Goal: Task Accomplishment & Management: Complete application form

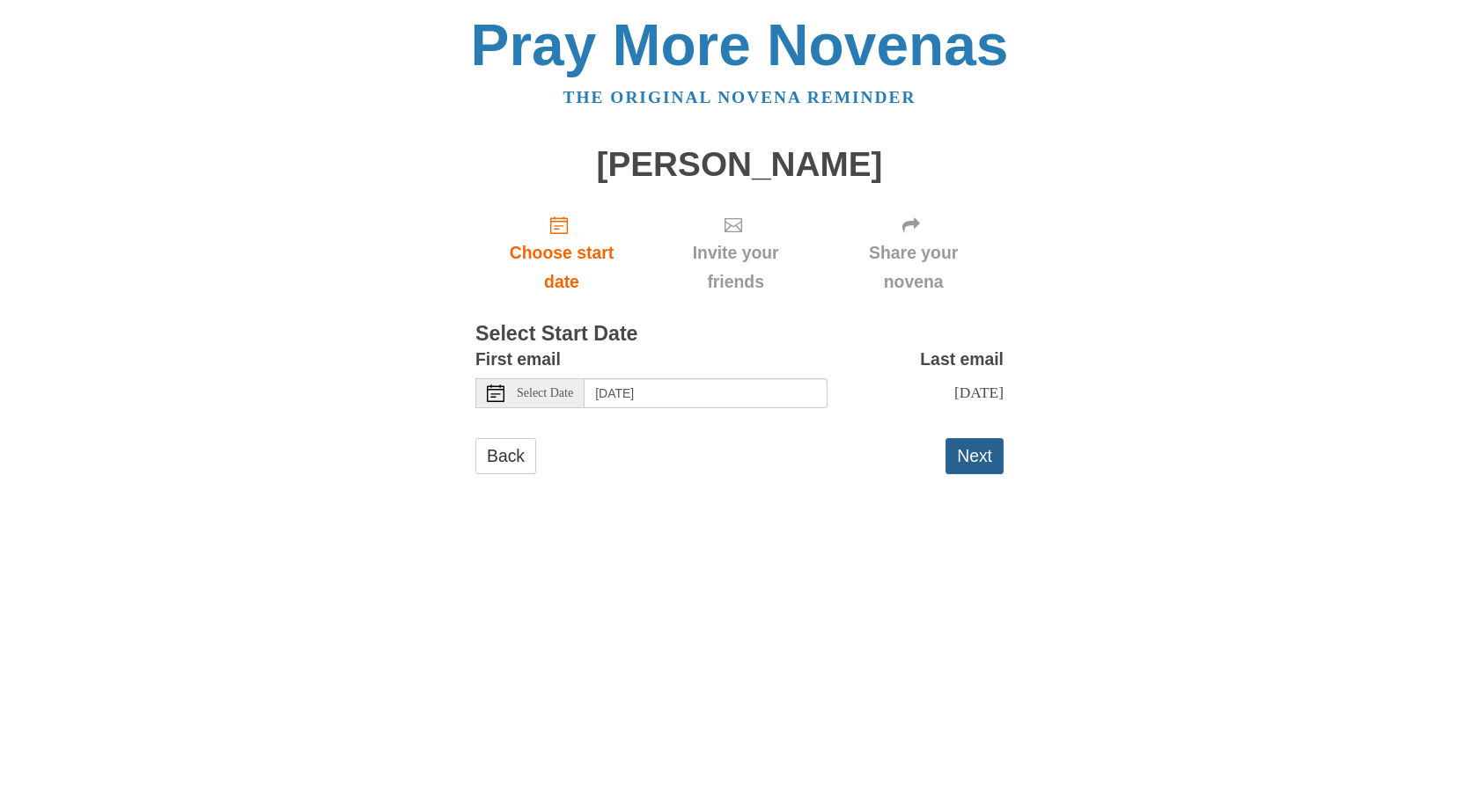
click at [989, 465] on button "Next" at bounding box center [974, 456] width 58 height 37
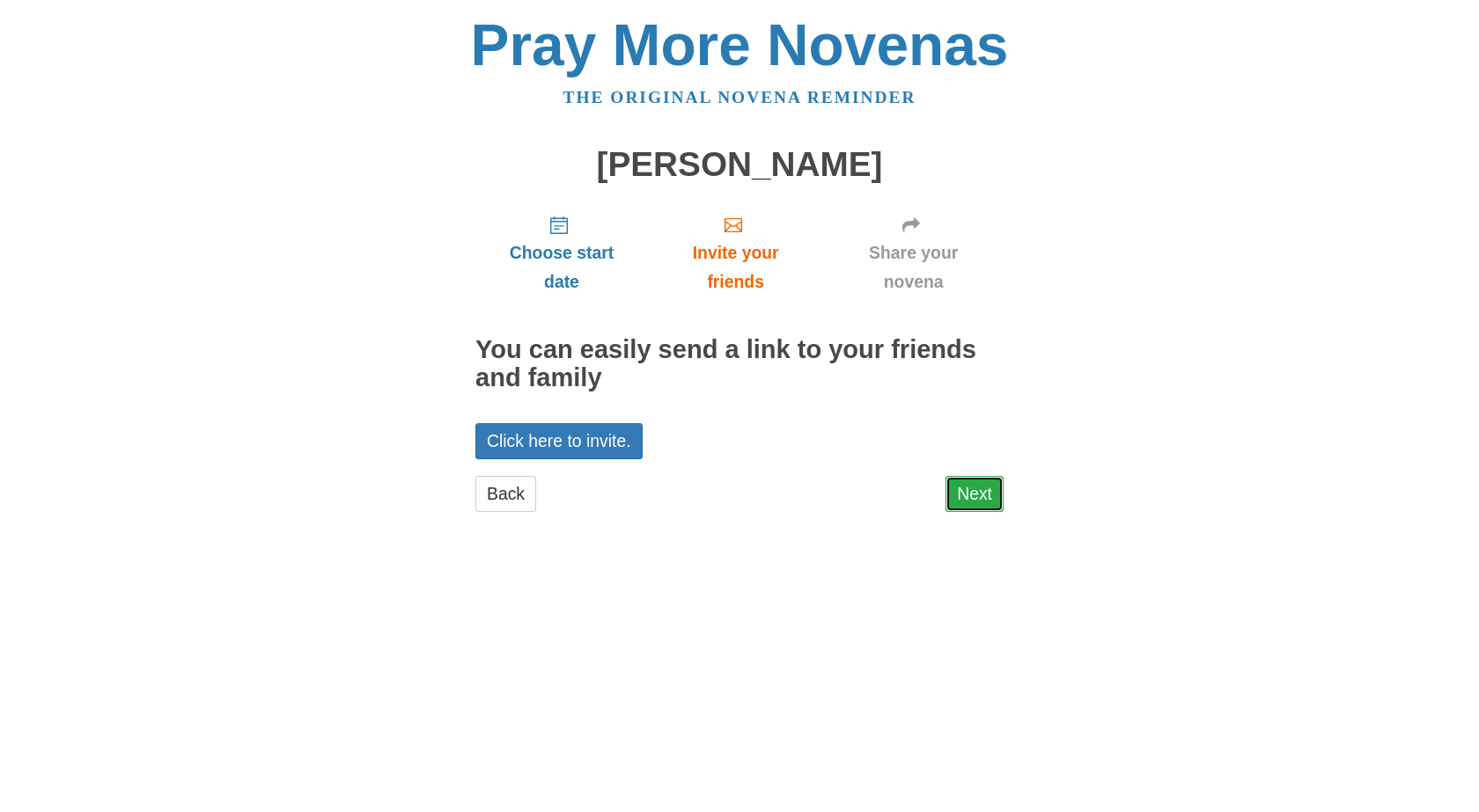
click at [973, 497] on link "Next" at bounding box center [974, 494] width 58 height 37
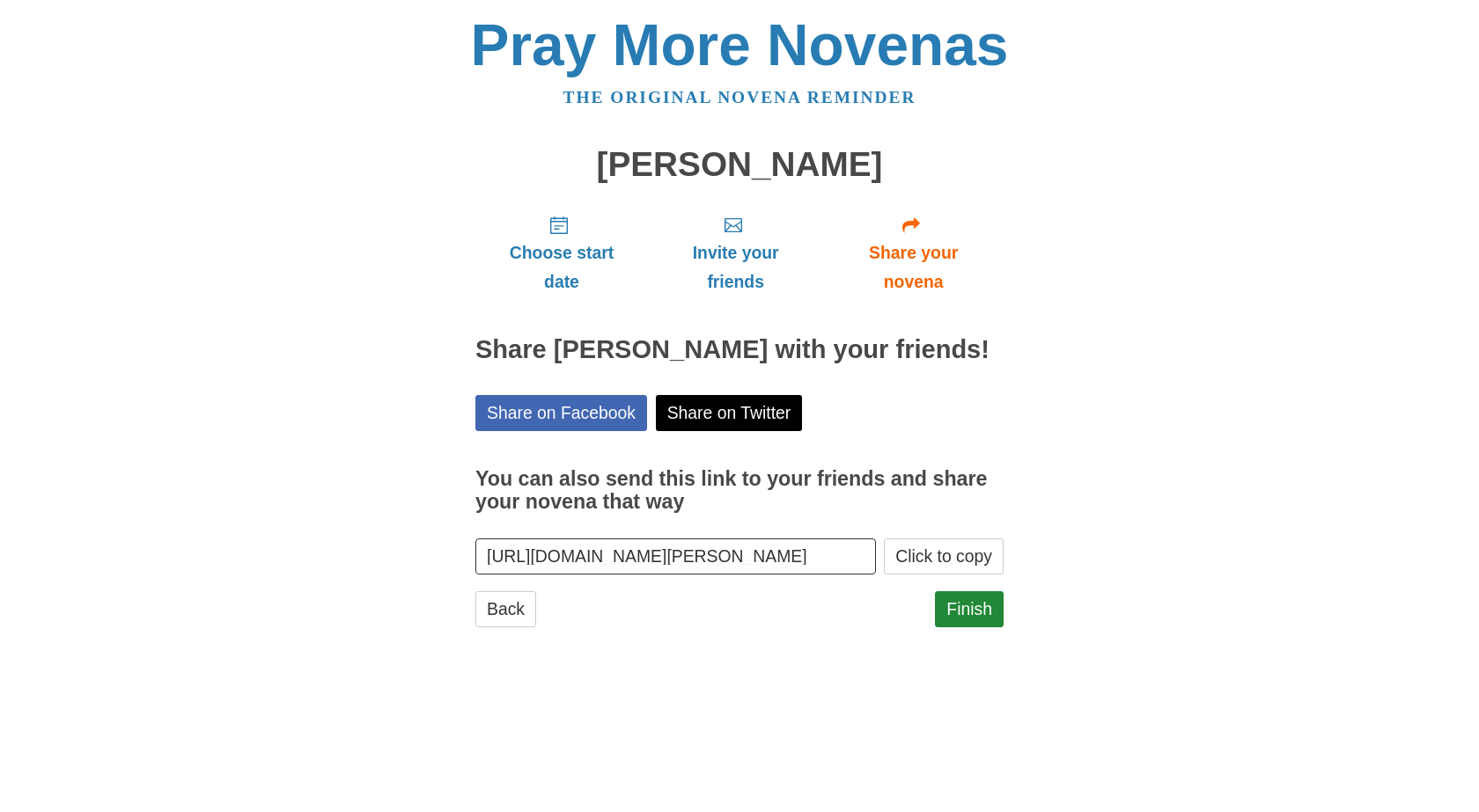
click at [1005, 632] on div "Pray More Novenas The original novena reminder [PERSON_NAME] Choose start date …" at bounding box center [739, 339] width 1030 height 679
